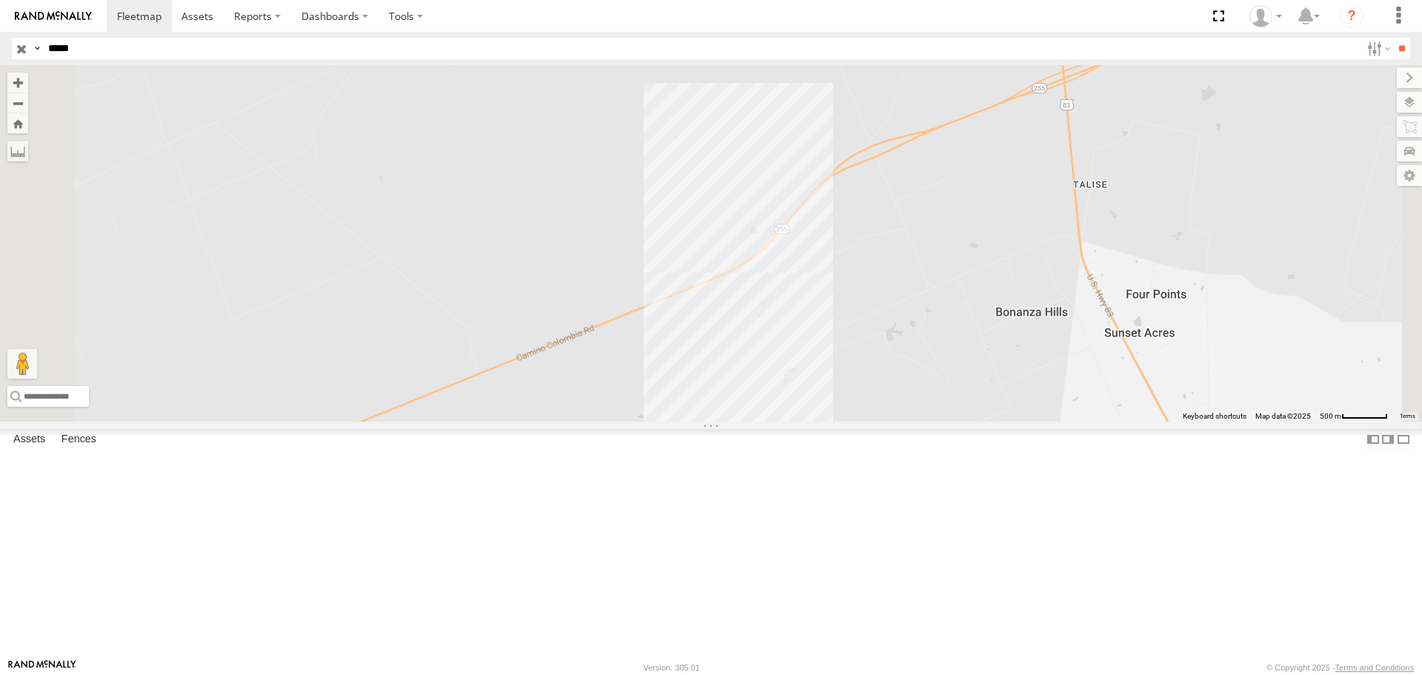
select select "**********"
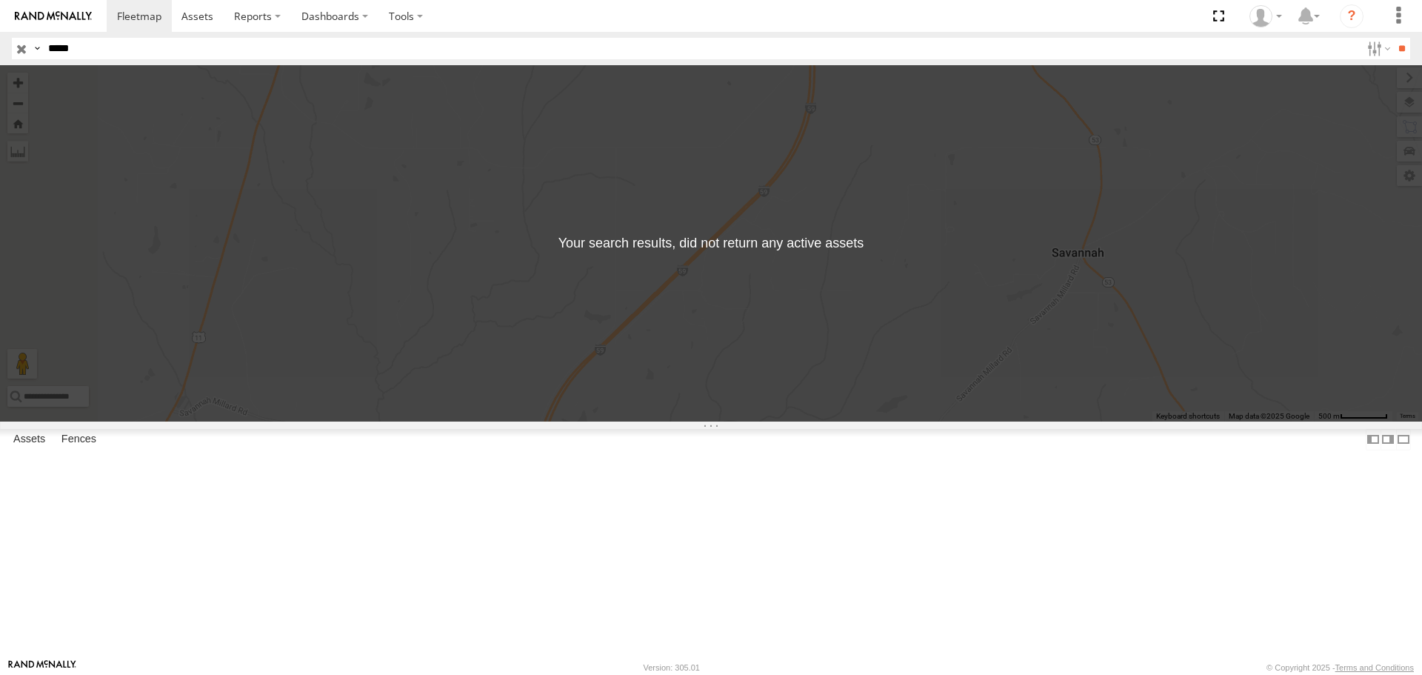
drag, startPoint x: 189, startPoint y: 41, endPoint x: 15, endPoint y: 49, distance: 174.2
click at [26, 49] on div "Search Query Asset ID Asset Label Registration Manufacturer Model VIN Job ID Dr…" at bounding box center [702, 48] width 1381 height 21
type input "*****"
click at [1399, 56] on input "**" at bounding box center [1401, 48] width 17 height 21
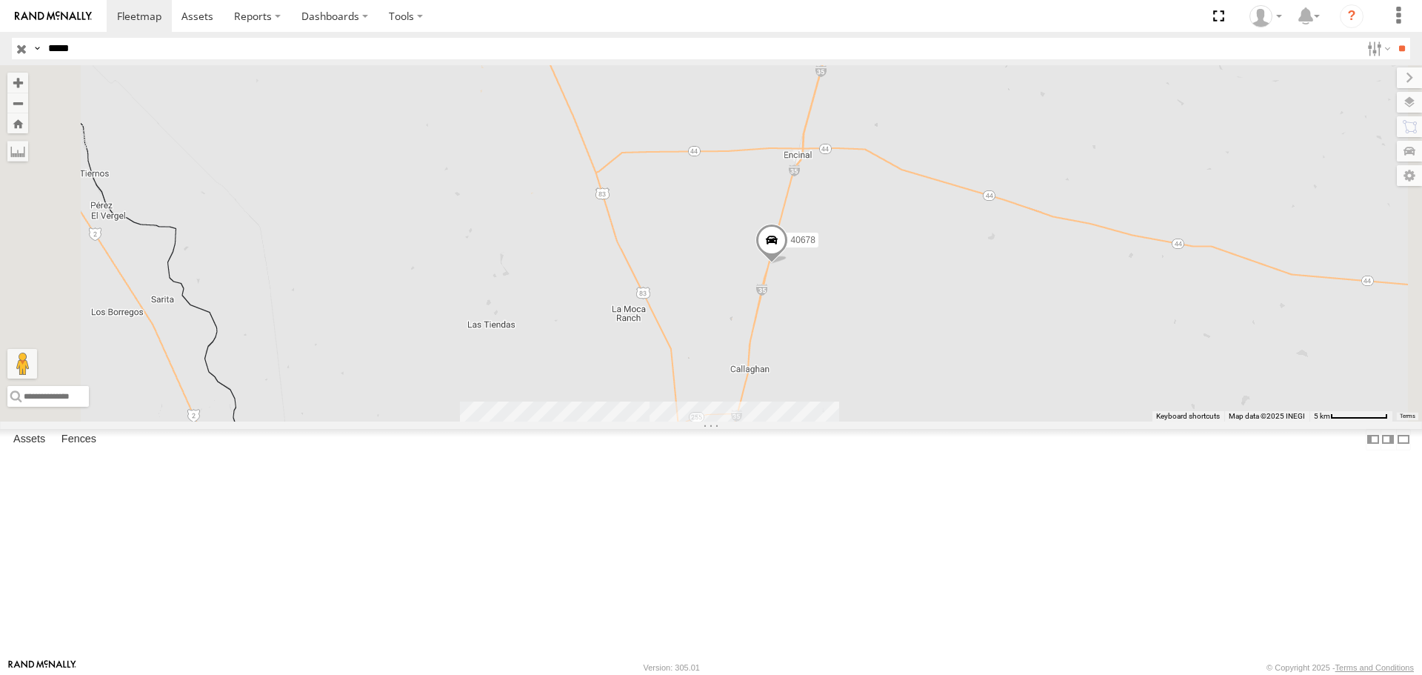
click at [788, 264] on span at bounding box center [771, 244] width 33 height 40
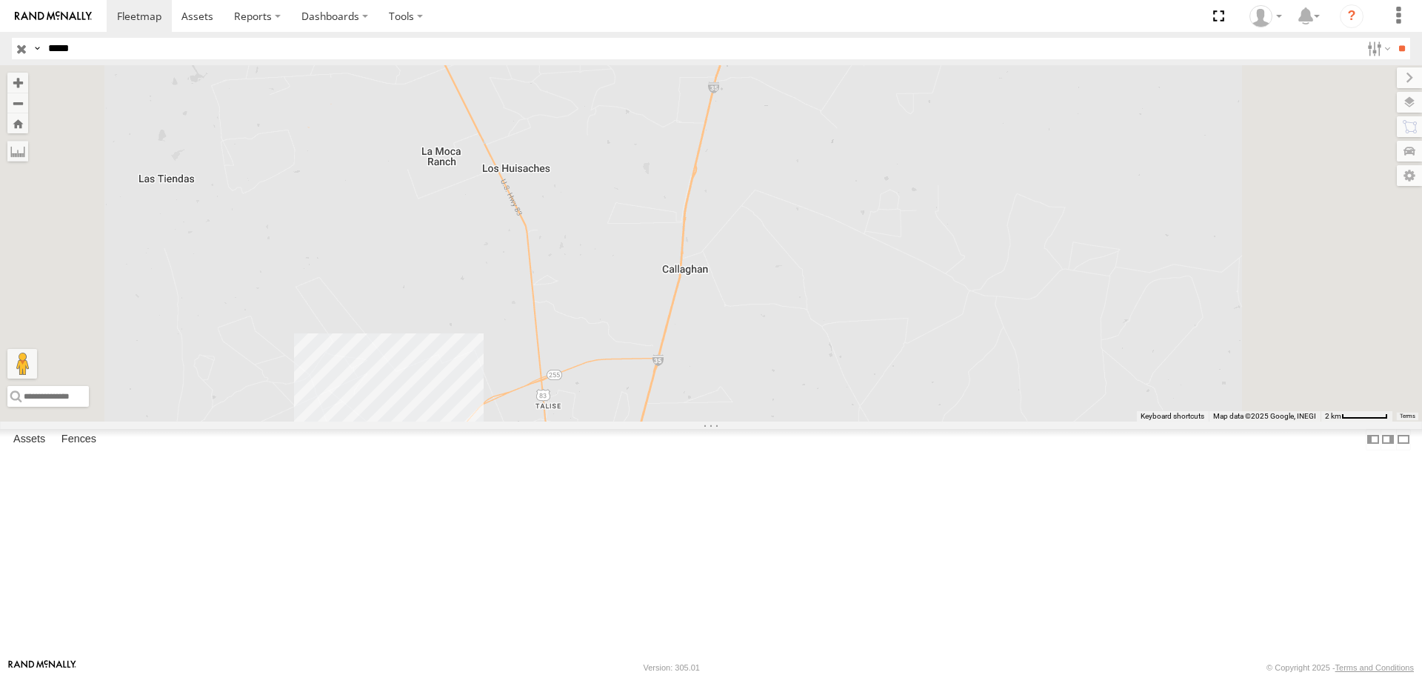
click at [747, 41] on label at bounding box center [732, 35] width 29 height 10
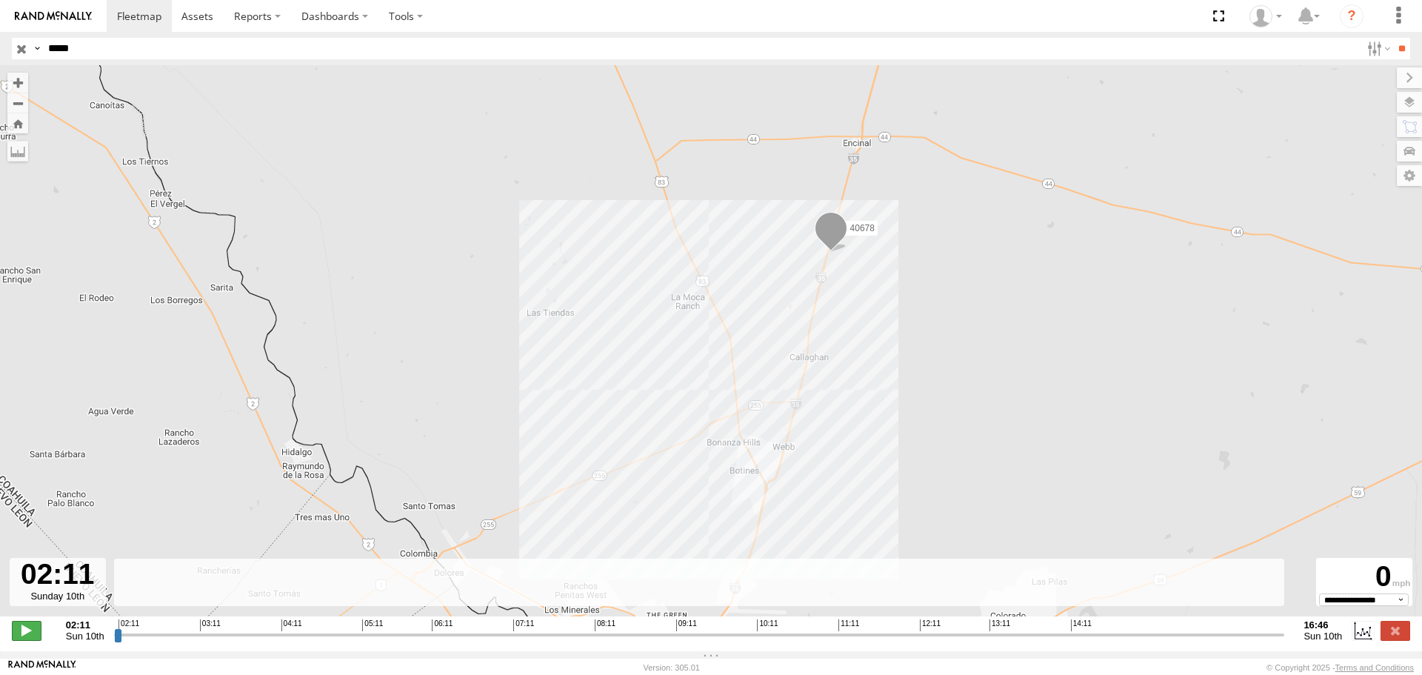
click at [21, 634] on span at bounding box center [27, 630] width 30 height 19
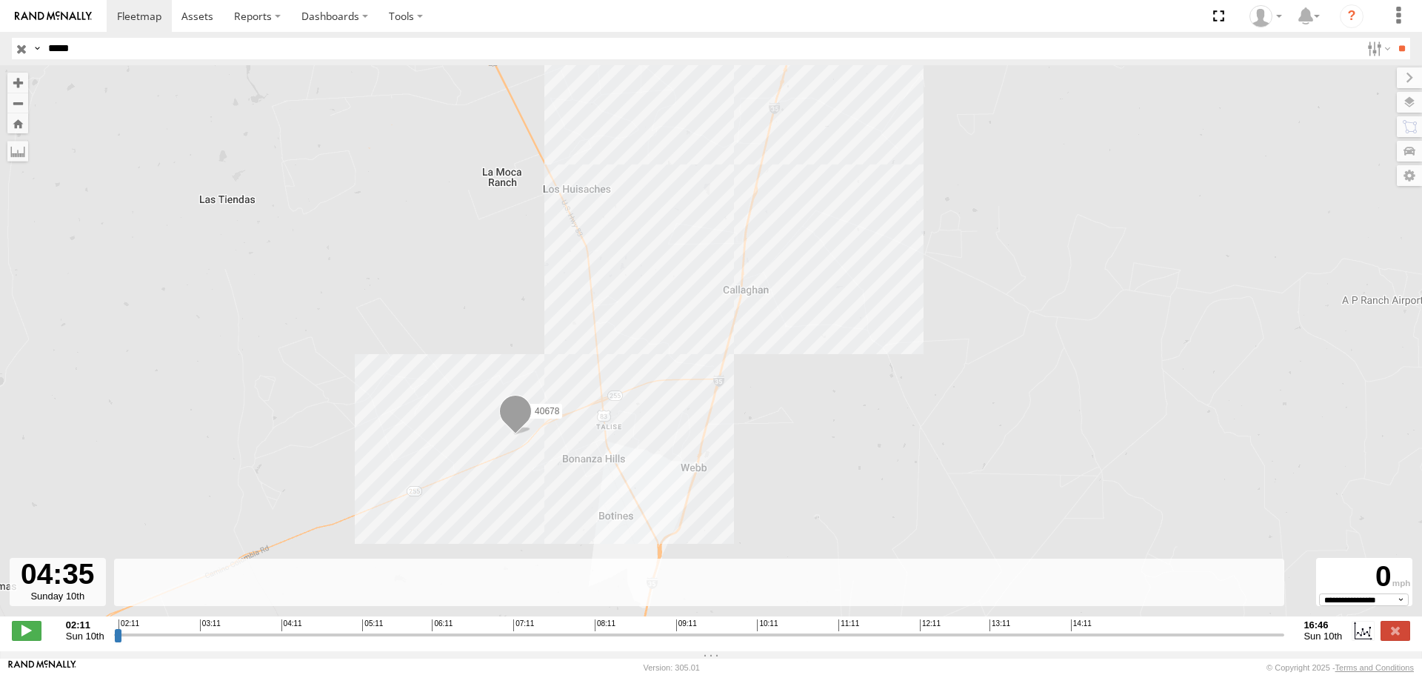
drag, startPoint x: 126, startPoint y: 640, endPoint x: 449, endPoint y: 649, distance: 323.0
click at [449, 641] on input "range" at bounding box center [699, 634] width 1171 height 14
drag, startPoint x: 456, startPoint y: 642, endPoint x: 598, endPoint y: 650, distance: 141.7
click at [595, 641] on input "range" at bounding box center [699, 634] width 1171 height 14
drag, startPoint x: 604, startPoint y: 642, endPoint x: 1099, endPoint y: 646, distance: 494.7
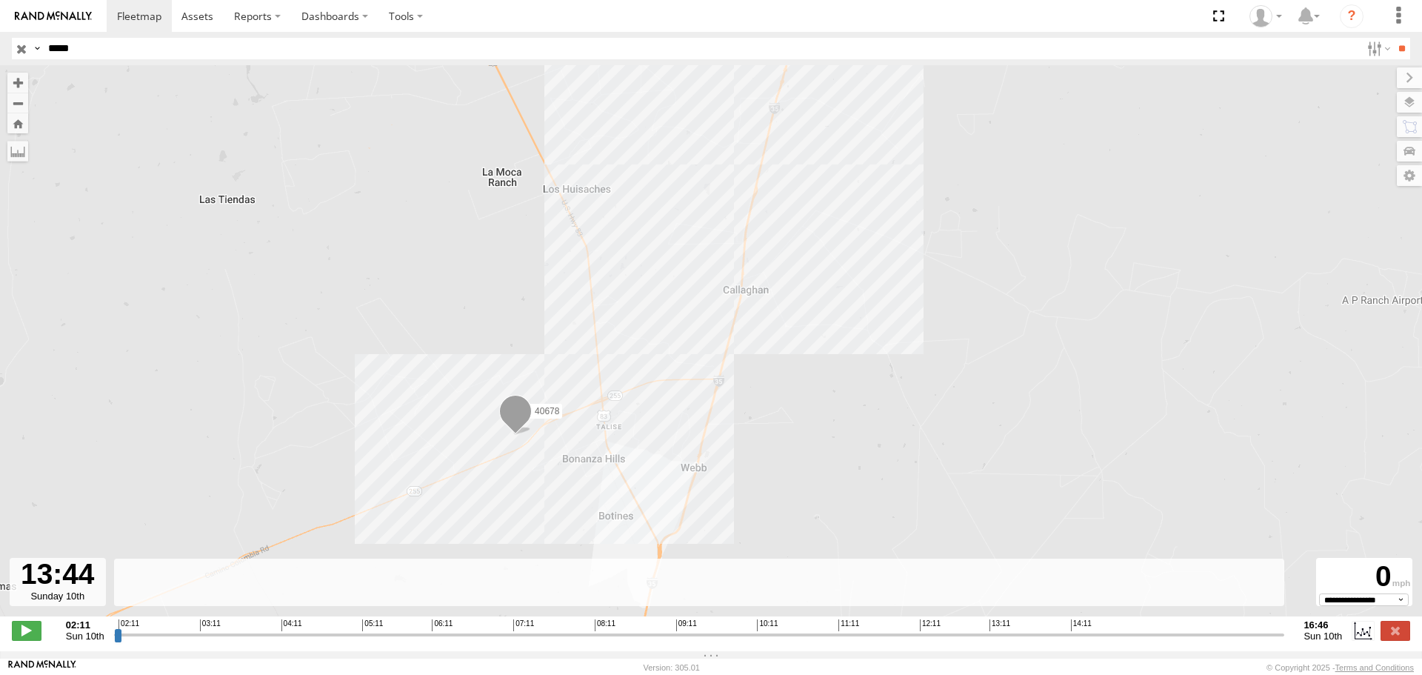
click at [1099, 641] on input "range" at bounding box center [699, 634] width 1171 height 14
click at [19, 640] on span at bounding box center [27, 630] width 30 height 19
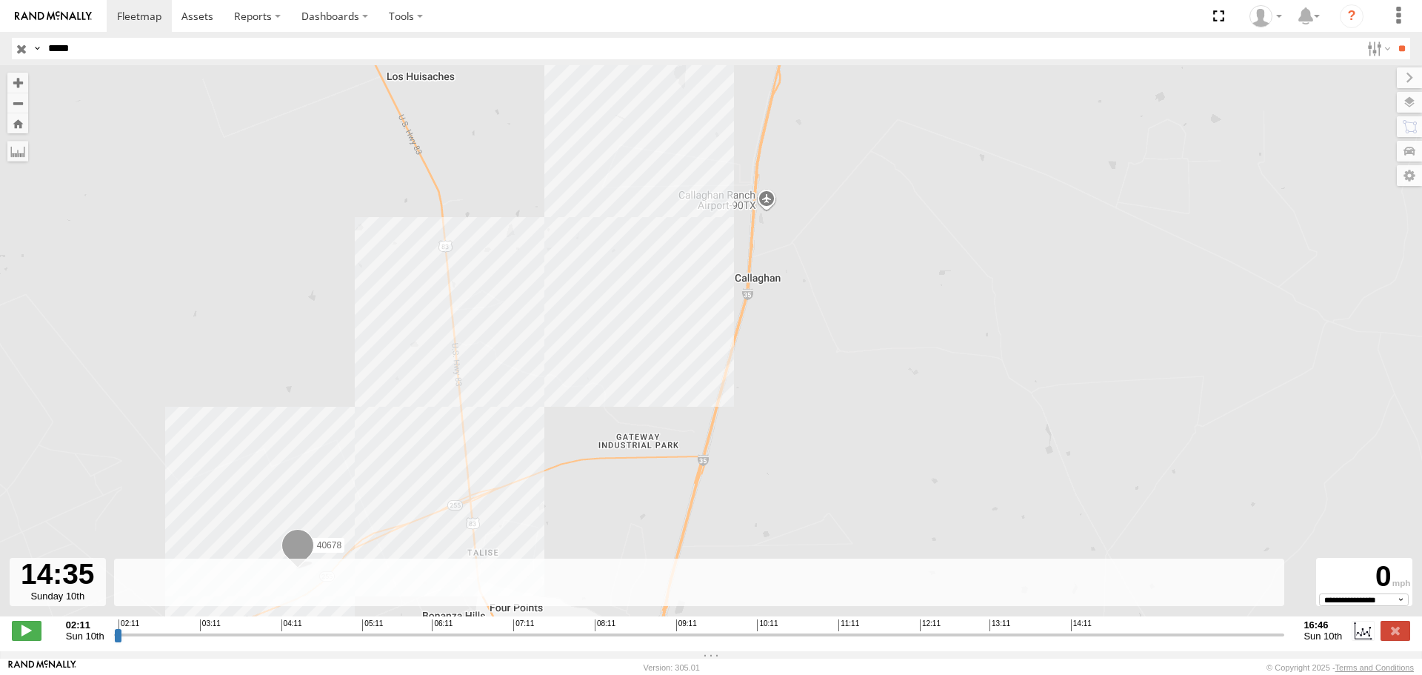
drag, startPoint x: 803, startPoint y: 214, endPoint x: 795, endPoint y: 358, distance: 143.9
click at [795, 356] on div "40678" at bounding box center [711, 348] width 1422 height 567
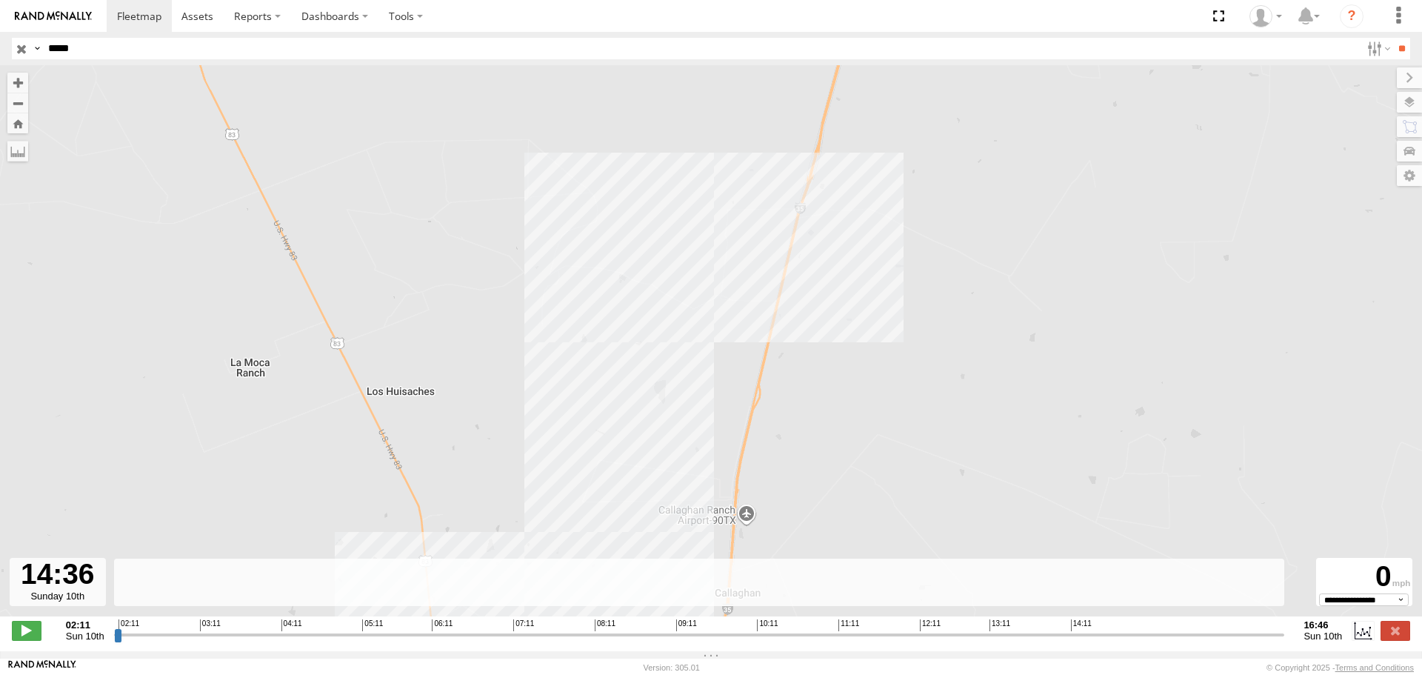
drag, startPoint x: 853, startPoint y: 174, endPoint x: 857, endPoint y: 269, distance: 94.9
click at [857, 269] on div "40678" at bounding box center [711, 348] width 1422 height 567
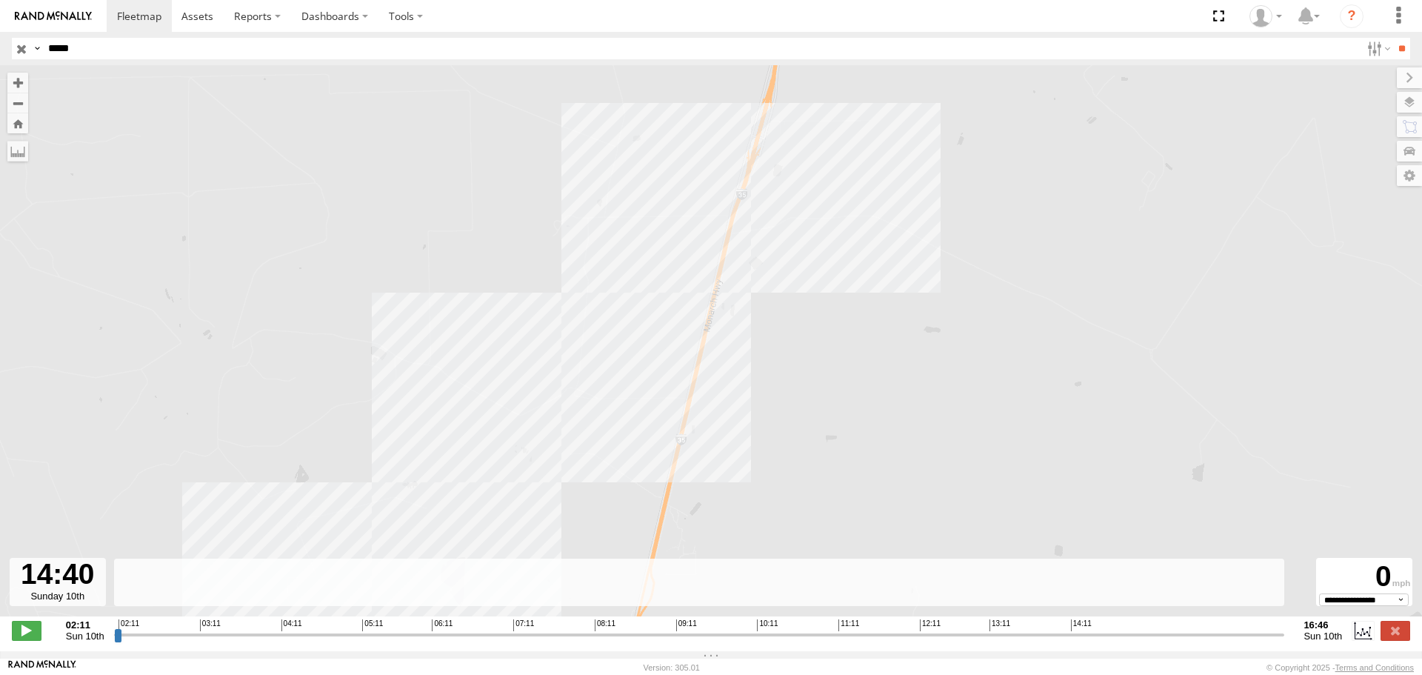
drag, startPoint x: 845, startPoint y: 176, endPoint x: 822, endPoint y: 248, distance: 76.1
click at [822, 248] on div "40678" at bounding box center [711, 348] width 1422 height 567
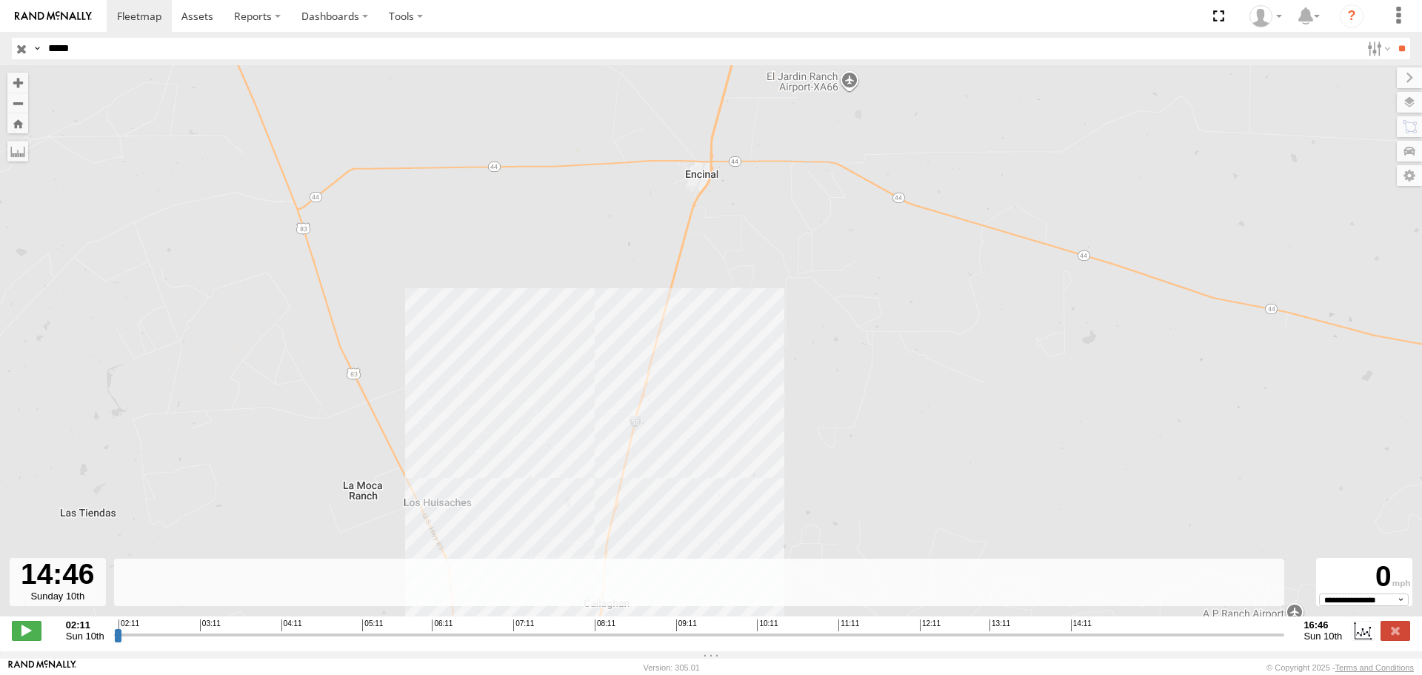
type input "**********"
